Goal: Task Accomplishment & Management: Manage account settings

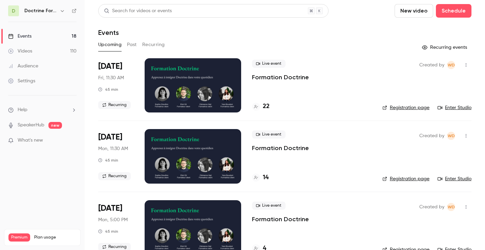
click at [299, 76] on p "Formation Doctrine" at bounding box center [280, 77] width 57 height 8
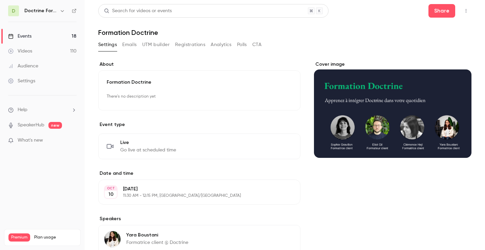
click at [128, 43] on button "Emails" at bounding box center [129, 44] width 14 height 11
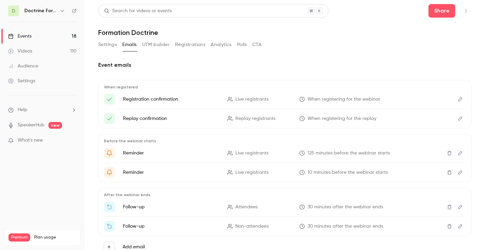
click at [188, 45] on button "Registrations" at bounding box center [190, 44] width 30 height 11
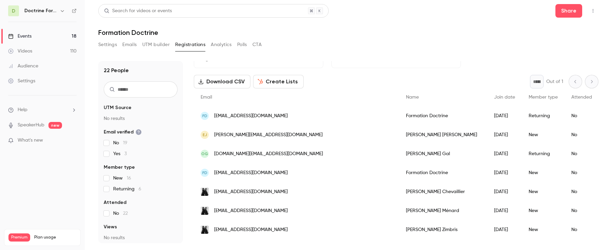
scroll to position [23, 0]
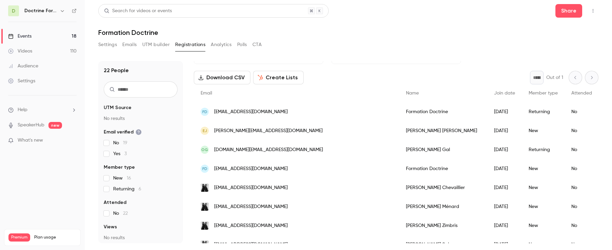
click at [282, 112] on div "FD [EMAIL_ADDRESS][DOMAIN_NAME]" at bounding box center [296, 111] width 205 height 19
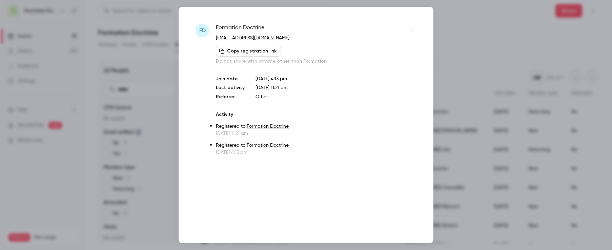
click at [458, 54] on div at bounding box center [306, 125] width 612 height 250
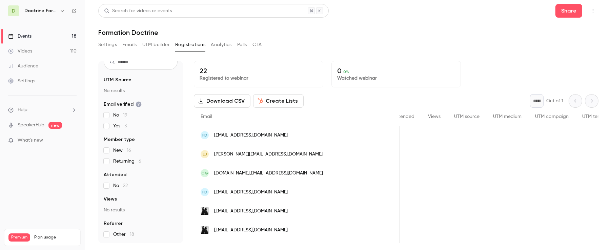
scroll to position [0, 190]
click at [125, 49] on button "Emails" at bounding box center [129, 44] width 14 height 11
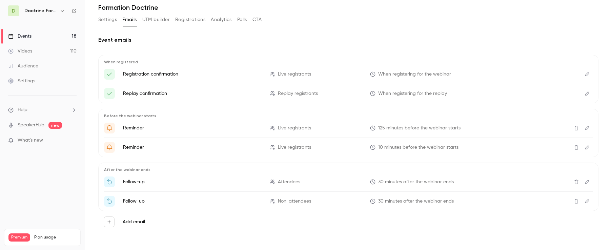
scroll to position [25, 0]
click at [109, 21] on button "Settings" at bounding box center [107, 19] width 19 height 11
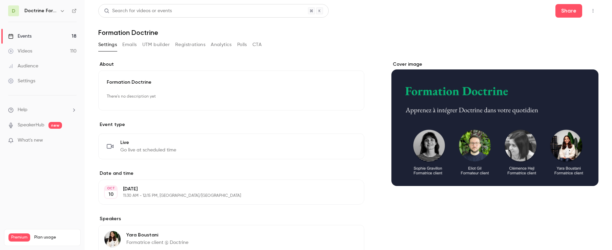
click at [33, 65] on div "Audience" at bounding box center [23, 66] width 30 height 7
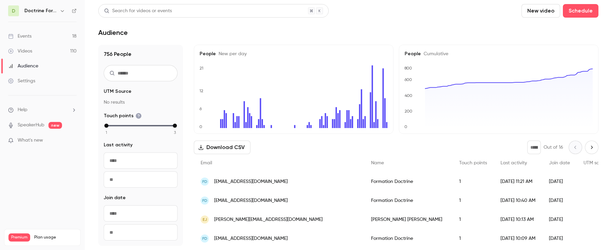
click at [485, 183] on div "[DATE]" at bounding box center [559, 181] width 35 height 19
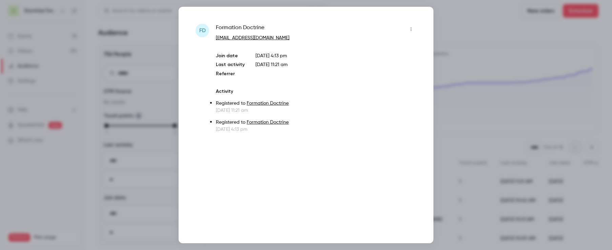
click at [485, 71] on div at bounding box center [306, 125] width 612 height 250
